Goal: Information Seeking & Learning: Check status

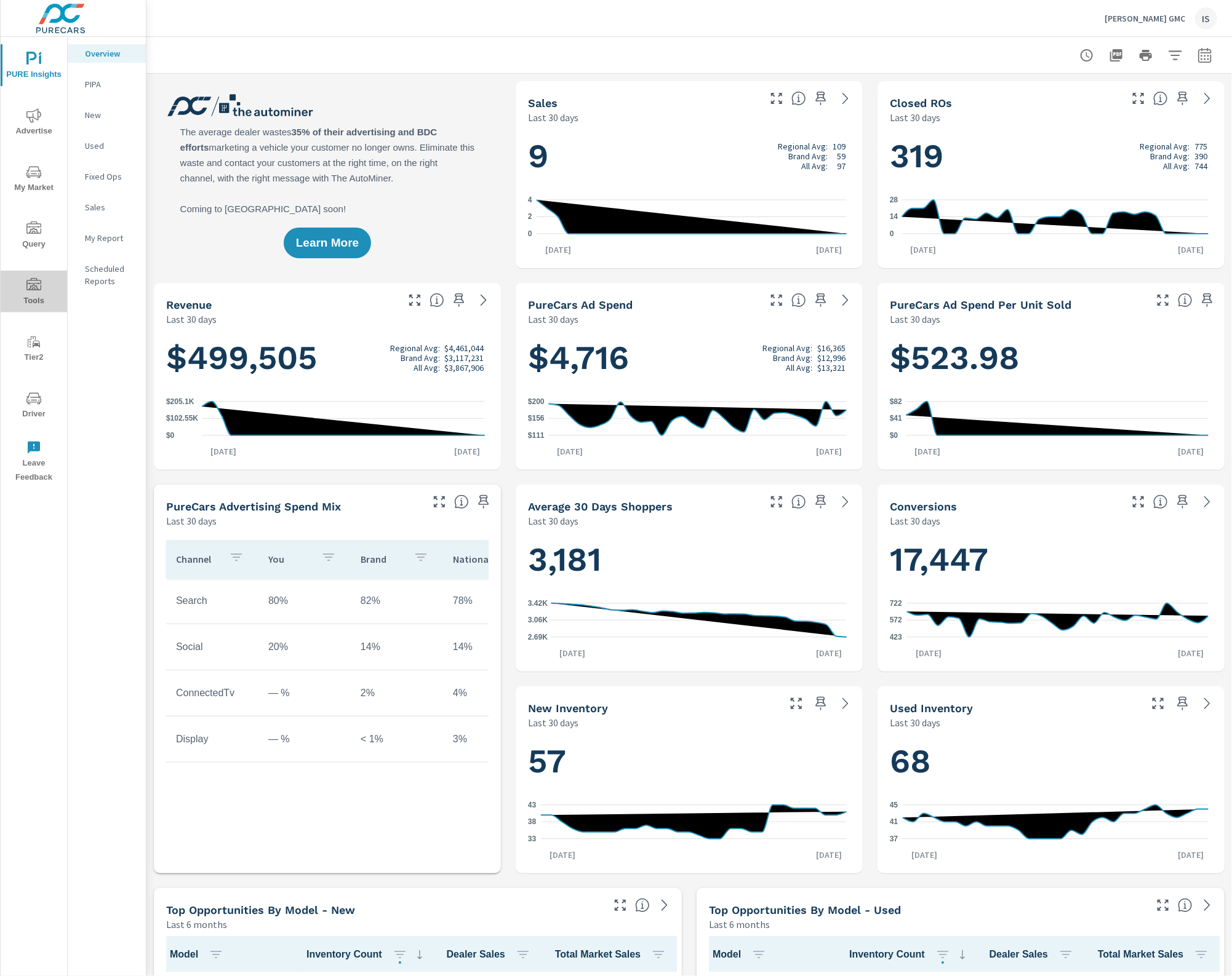
click at [32, 290] on icon "nav menu" at bounding box center [33, 285] width 15 height 15
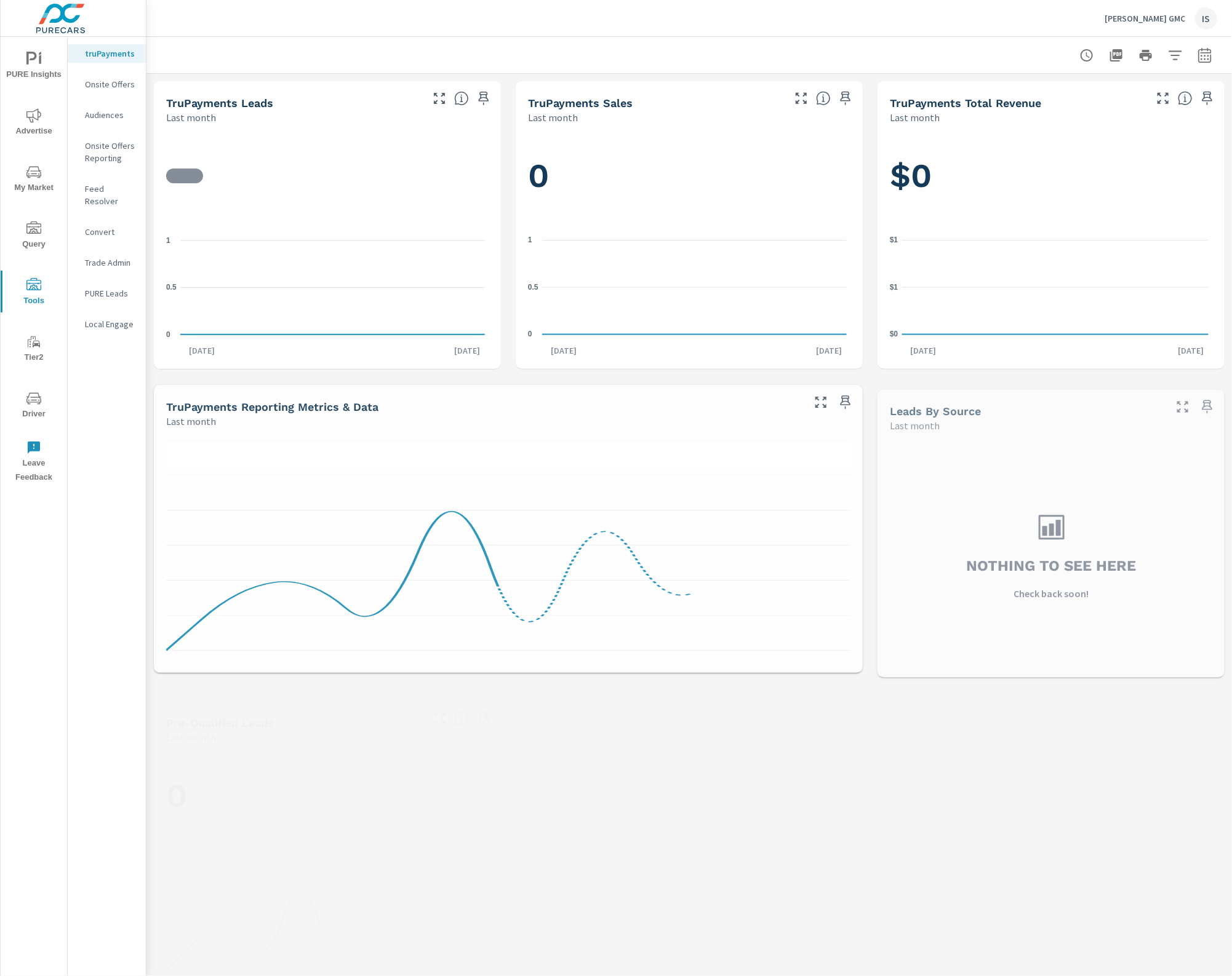
click at [127, 181] on div "Feed Resolver" at bounding box center [107, 195] width 79 height 31
